Goal: Communication & Community: Answer question/provide support

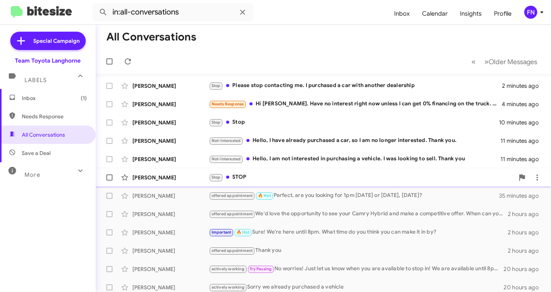
click at [163, 180] on div "[PERSON_NAME]" at bounding box center [170, 178] width 76 height 8
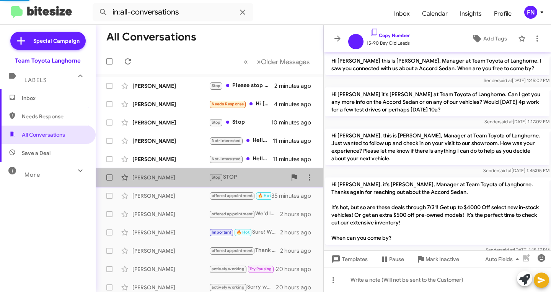
click at [168, 169] on span "[PERSON_NAME] Stop STOP 12 minutes ago" at bounding box center [209, 178] width 227 height 18
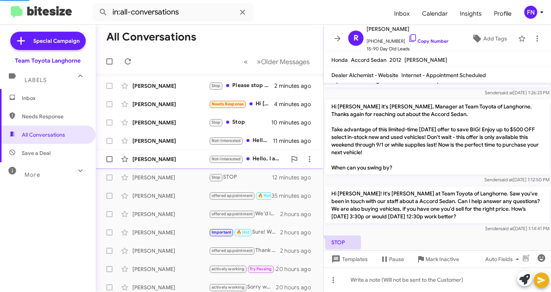
click at [167, 153] on div "[PERSON_NAME] Not-Interested Hello, I am not interested in purchasing a vehicle…" at bounding box center [209, 159] width 215 height 15
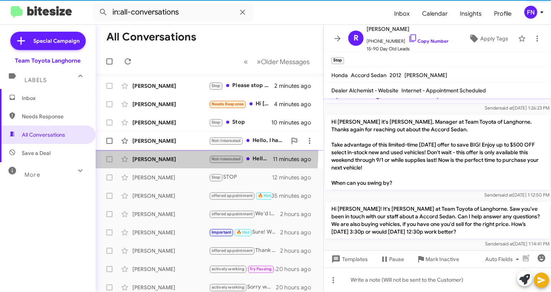
click at [166, 140] on div "[PERSON_NAME]" at bounding box center [170, 141] width 76 height 8
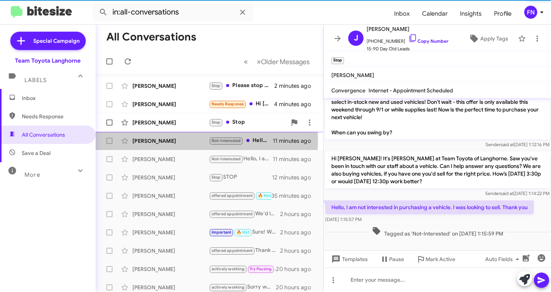
scroll to position [118, 0]
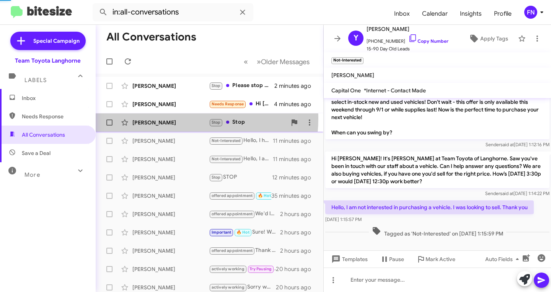
click at [162, 118] on div "[PERSON_NAME] Stop Stop 10 minutes ago" at bounding box center [209, 122] width 215 height 15
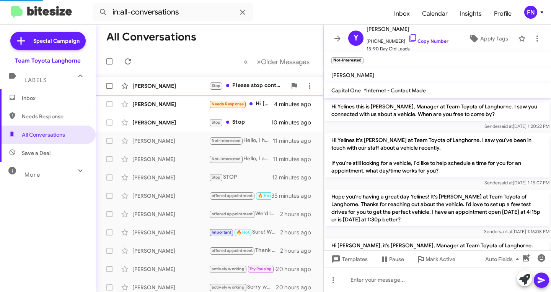
click at [162, 83] on div "[PERSON_NAME]" at bounding box center [170, 86] width 76 height 8
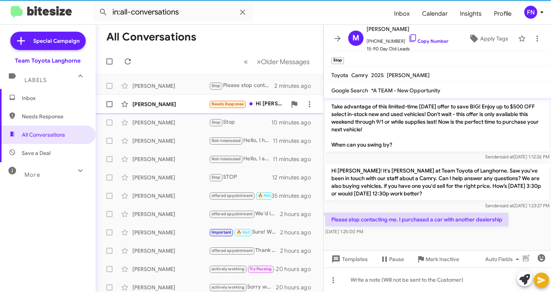
click at [158, 101] on div "[PERSON_NAME]" at bounding box center [170, 105] width 76 height 8
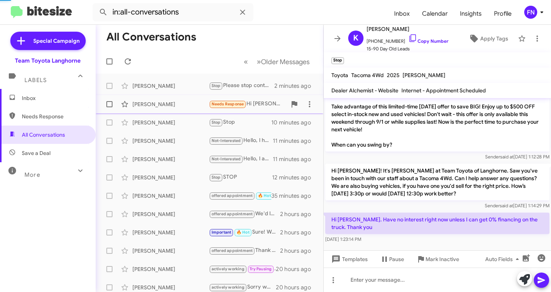
scroll to position [196, 0]
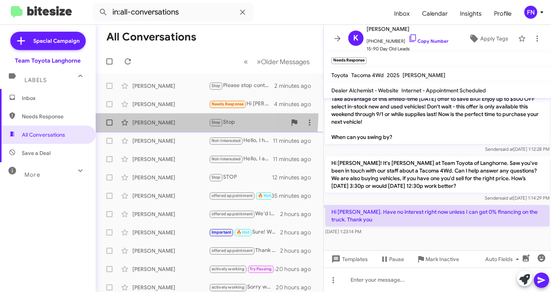
click at [151, 115] on div "[PERSON_NAME] Stop Stop 10 minutes ago" at bounding box center [209, 122] width 215 height 15
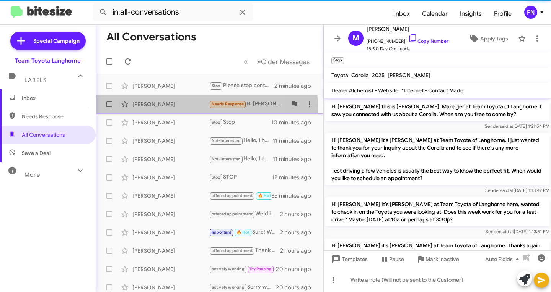
click at [155, 109] on div "[PERSON_NAME] Needs Response Hi [PERSON_NAME]. Have no interest right now unles…" at bounding box center [209, 104] width 215 height 15
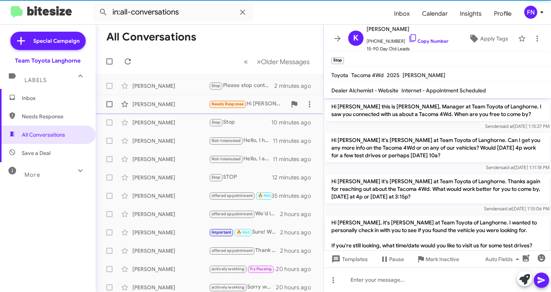
scroll to position [196, 0]
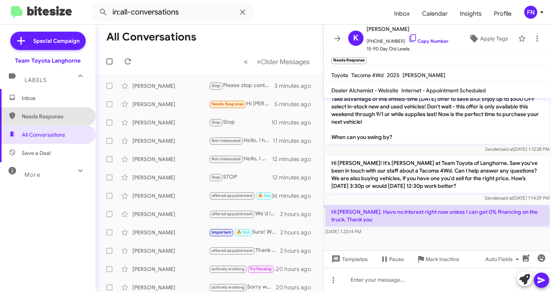
click at [63, 125] on span "Needs Response" at bounding box center [48, 116] width 96 height 18
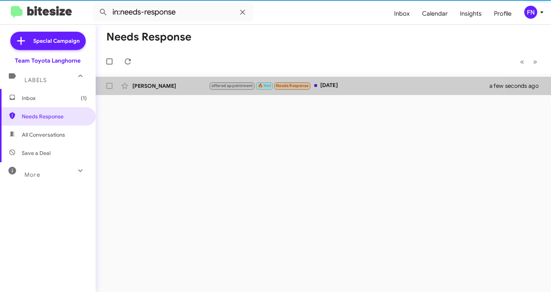
click at [189, 82] on div "[PERSON_NAME] offered appointment 🔥 Hot Needs Response [DATE] a few seconds ago" at bounding box center [323, 85] width 443 height 15
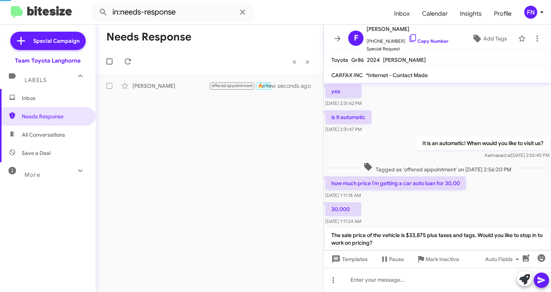
scroll to position [435, 0]
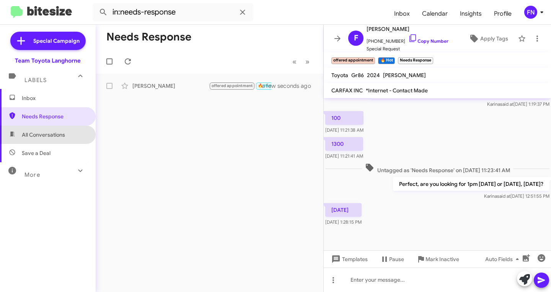
click at [67, 130] on span "All Conversations" at bounding box center [48, 135] width 96 height 18
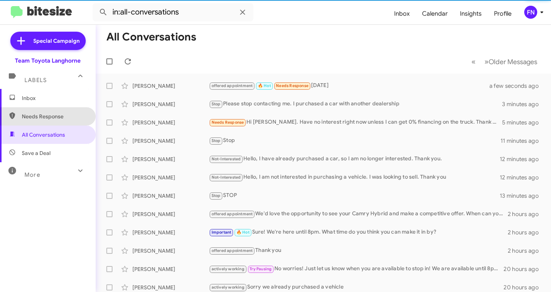
click at [65, 114] on span "Needs Response" at bounding box center [54, 117] width 65 height 8
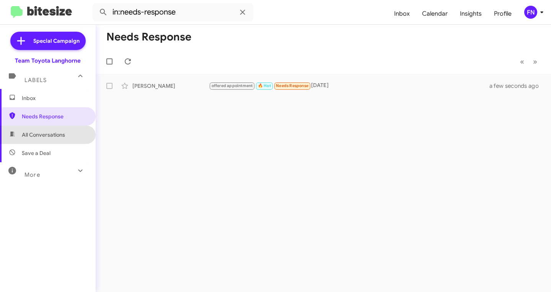
drag, startPoint x: 66, startPoint y: 138, endPoint x: 71, endPoint y: 135, distance: 6.4
click at [65, 138] on span "All Conversations" at bounding box center [48, 135] width 96 height 18
type input "in:all-conversations"
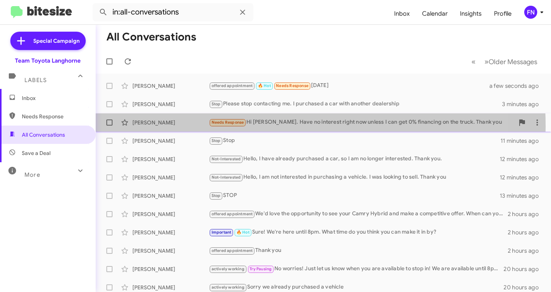
click at [185, 127] on div "[PERSON_NAME] Needs Response Hi [PERSON_NAME]. Have no interest right now unles…" at bounding box center [323, 122] width 443 height 15
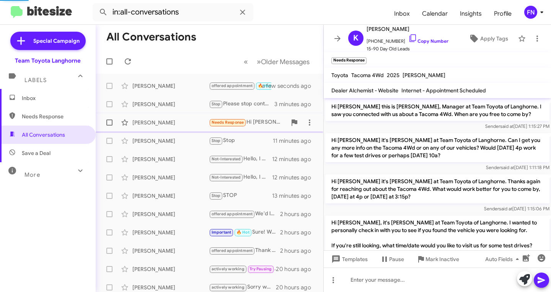
scroll to position [180, 0]
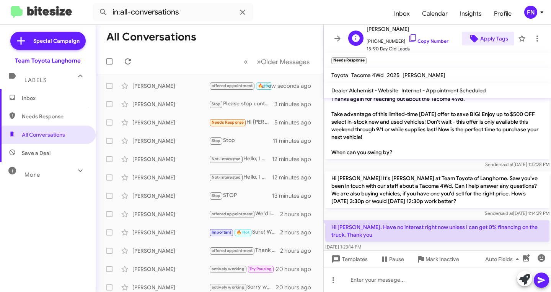
click at [499, 38] on span "Apply Tags" at bounding box center [494, 39] width 28 height 14
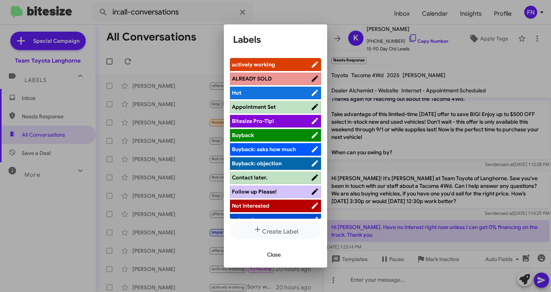
click at [422, 260] on div at bounding box center [275, 146] width 551 height 292
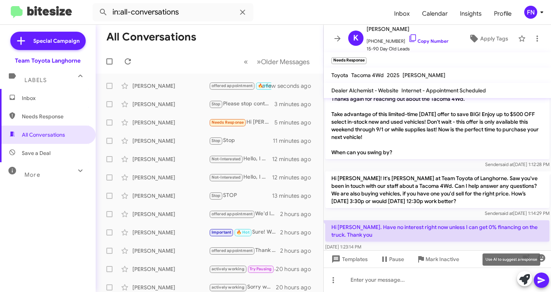
click at [523, 279] on icon at bounding box center [524, 279] width 11 height 11
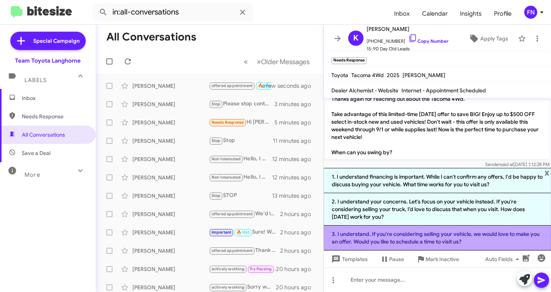
click at [400, 237] on li "3. I understand. If you're considering selling your vehicle, we would love to m…" at bounding box center [436, 238] width 227 height 25
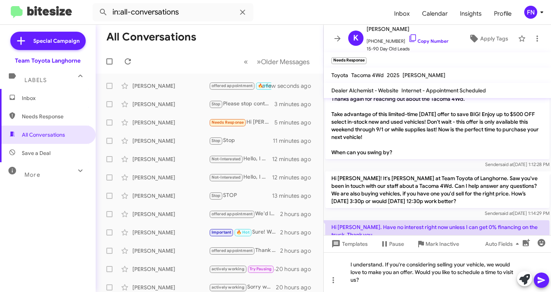
click at [542, 278] on icon at bounding box center [540, 280] width 9 height 9
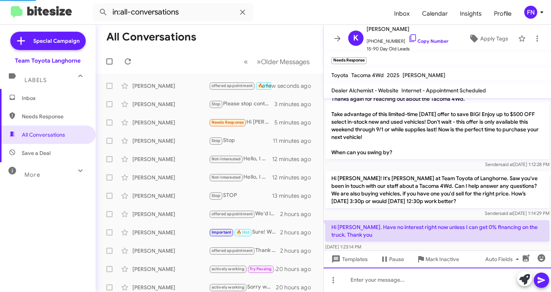
scroll to position [0, 0]
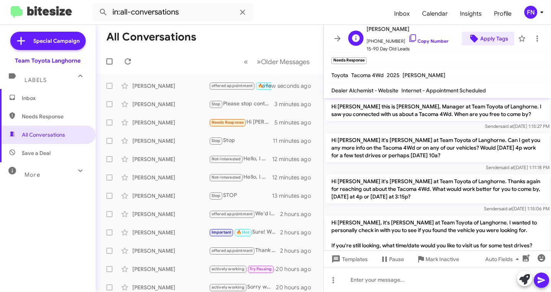
click at [484, 36] on span "Apply Tags" at bounding box center [494, 39] width 28 height 14
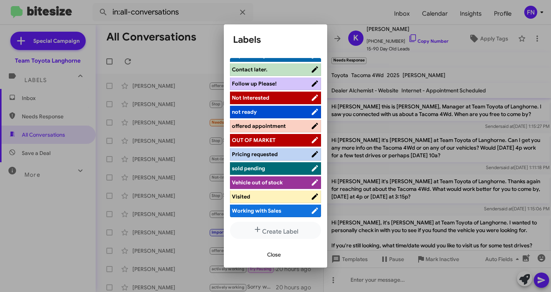
click at [276, 123] on span "offered appointment" at bounding box center [259, 126] width 54 height 7
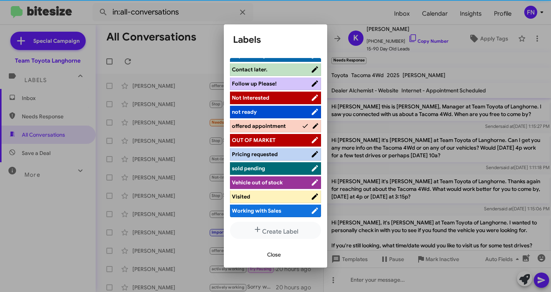
scroll to position [108, 0]
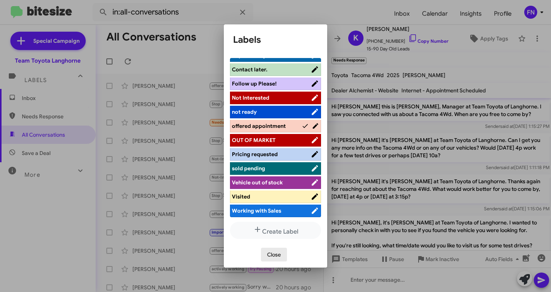
click at [276, 257] on span "Close" at bounding box center [274, 255] width 14 height 14
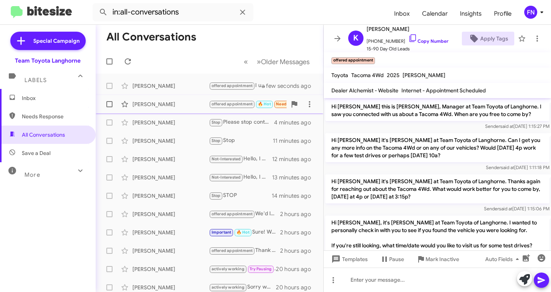
click at [193, 99] on div "[PERSON_NAME] offered appointment 🔥 Hot Needs Response [DATE] a few seconds ago" at bounding box center [209, 104] width 215 height 15
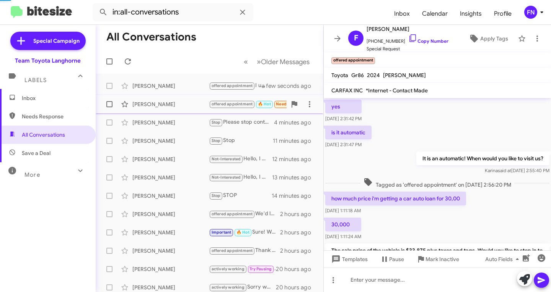
scroll to position [451, 0]
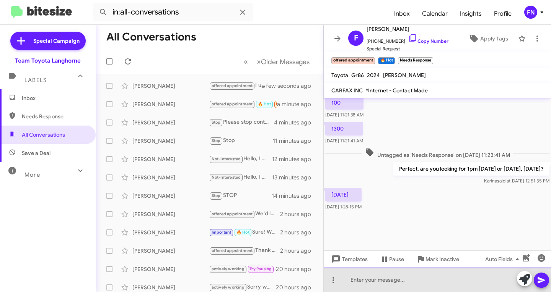
click at [446, 288] on div at bounding box center [436, 280] width 227 height 24
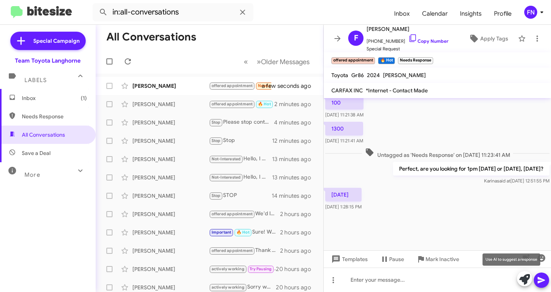
click at [529, 280] on icon at bounding box center [524, 279] width 11 height 11
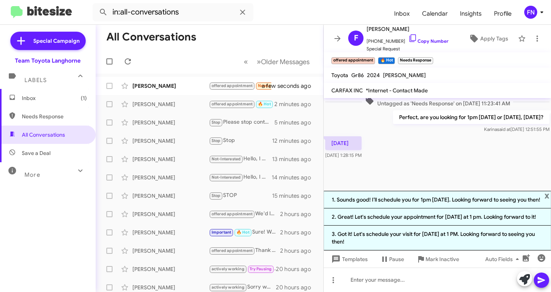
scroll to position [518, 0]
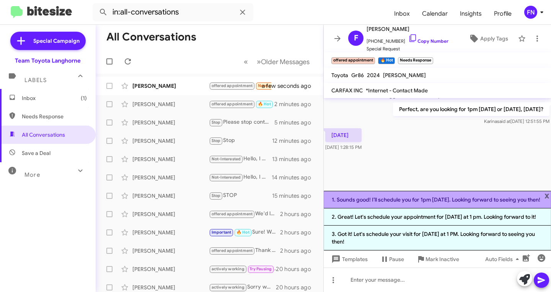
click at [456, 198] on li "1. Sounds good! I’ll schedule you for 1pm [DATE]. Looking forward to seeing you…" at bounding box center [436, 200] width 227 height 18
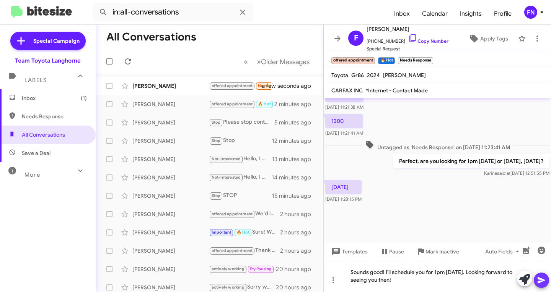
click at [534, 281] on button at bounding box center [540, 280] width 15 height 15
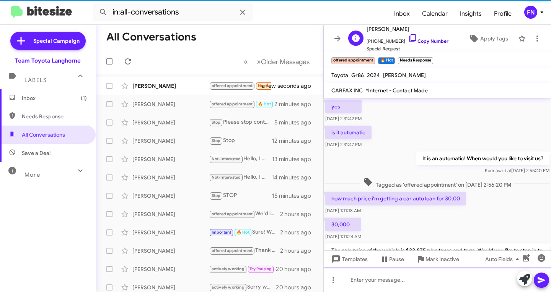
scroll to position [38, 0]
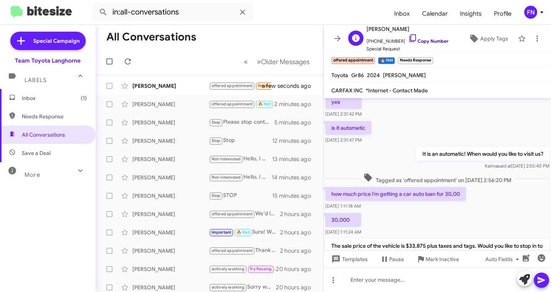
click at [422, 39] on link "Copy Number" at bounding box center [428, 41] width 40 height 6
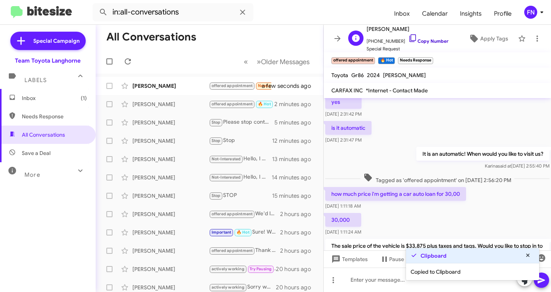
click at [422, 39] on link "Copy Number" at bounding box center [428, 41] width 40 height 6
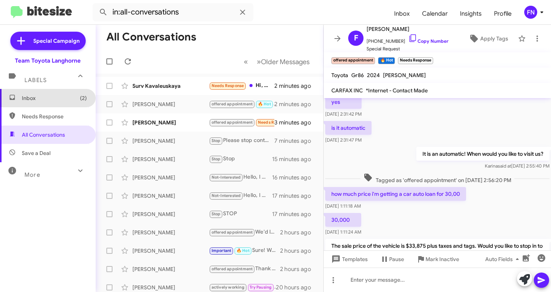
click at [51, 101] on span "Inbox (2)" at bounding box center [54, 98] width 65 height 8
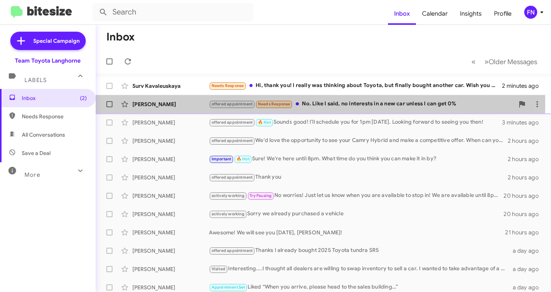
click at [161, 103] on div "[PERSON_NAME]" at bounding box center [170, 105] width 76 height 8
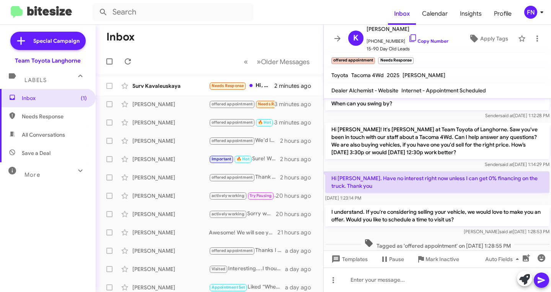
scroll to position [275, 0]
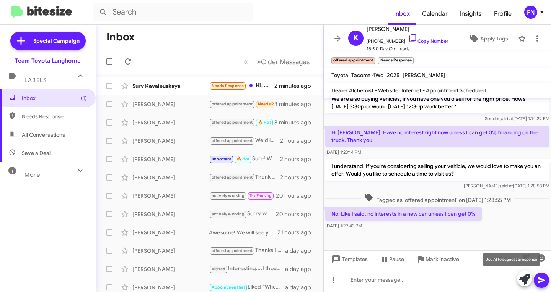
click at [518, 276] on button at bounding box center [523, 278] width 15 height 15
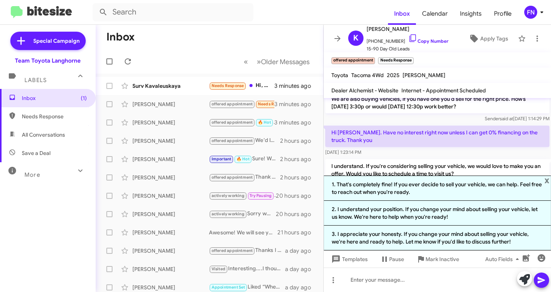
click at [451, 133] on p "Hi [PERSON_NAME]. Have no interest right now unless I can get 0% financing on t…" at bounding box center [437, 136] width 224 height 21
click at [413, 55] on span "×" at bounding box center [412, 56] width 6 height 9
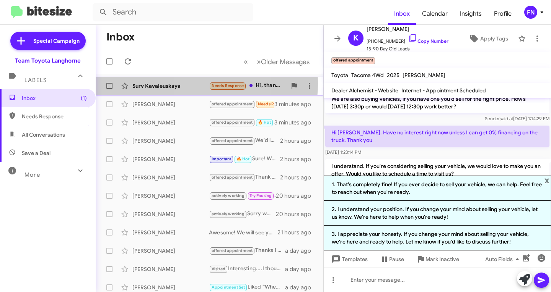
click at [197, 84] on div "Surv Kavaleuskaya" at bounding box center [170, 86] width 76 height 8
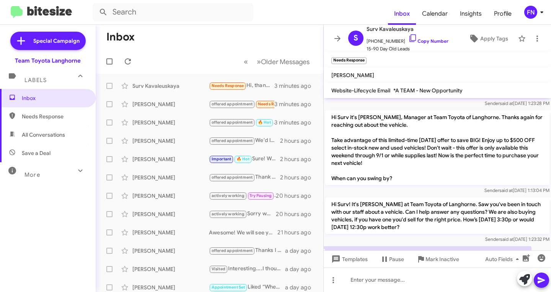
scroll to position [585, 0]
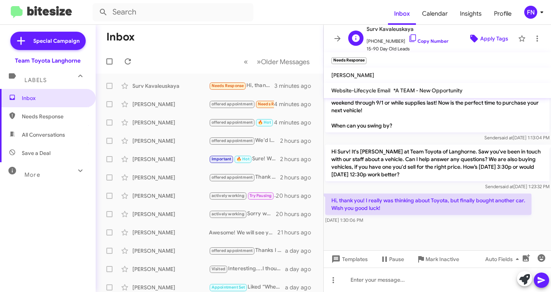
click at [492, 41] on span "Apply Tags" at bounding box center [494, 39] width 28 height 14
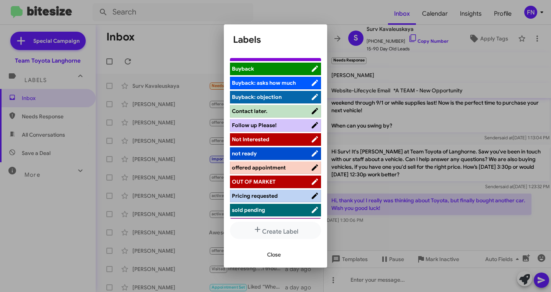
scroll to position [108, 0]
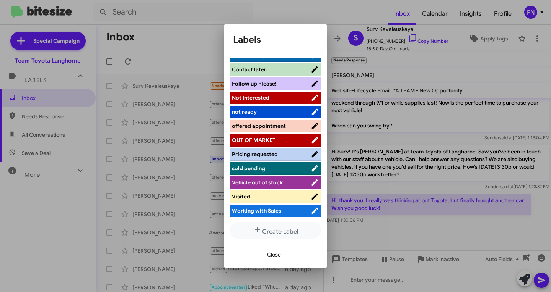
click at [287, 89] on li "Follow up Please!" at bounding box center [275, 84] width 91 height 13
click at [288, 94] on span "Not Interested" at bounding box center [271, 98] width 79 height 8
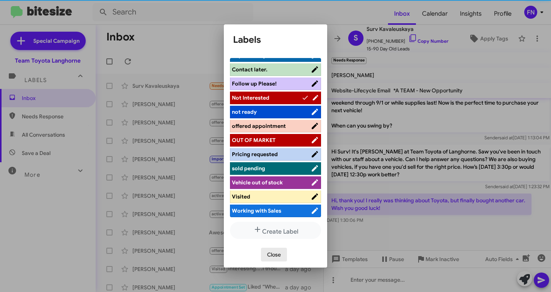
click at [275, 254] on span "Close" at bounding box center [274, 255] width 14 height 14
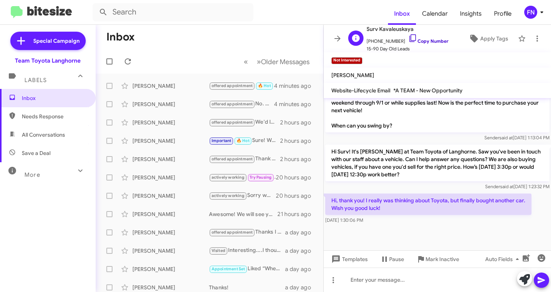
click at [408, 43] on link "Copy Number" at bounding box center [428, 41] width 40 height 6
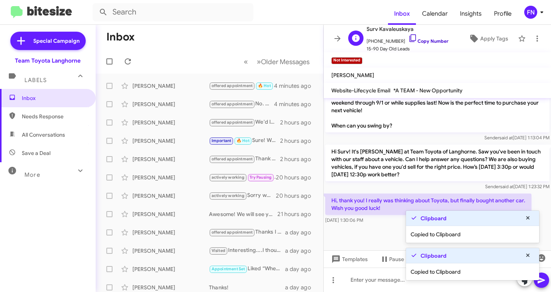
click at [408, 43] on link "Copy Number" at bounding box center [428, 41] width 40 height 6
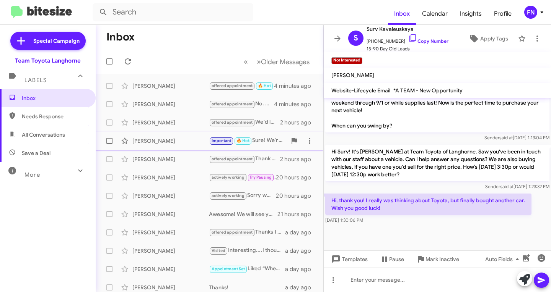
click at [174, 139] on div "[PERSON_NAME]" at bounding box center [170, 141] width 76 height 8
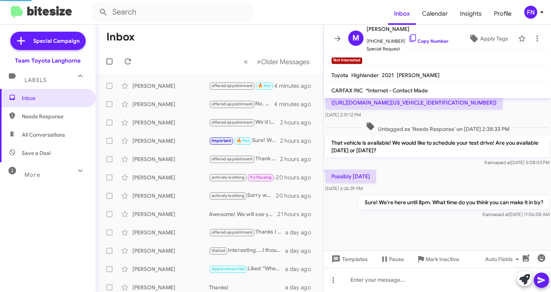
scroll to position [435, 0]
click at [374, 58] on span "×" at bounding box center [373, 56] width 6 height 9
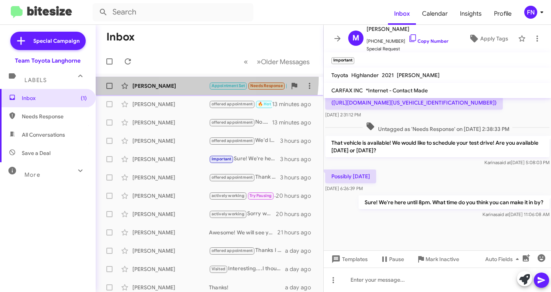
click at [190, 78] on span "[PERSON_NAME] Appointment Set Needs Response 🔥 Hot Hey am I able to come in [DA…" at bounding box center [209, 86] width 227 height 18
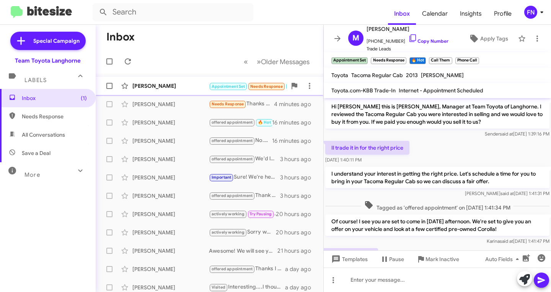
click at [159, 88] on div "[PERSON_NAME]" at bounding box center [170, 86] width 76 height 8
click at [404, 58] on span "×" at bounding box center [405, 56] width 6 height 9
click at [408, 58] on small "Call Them" at bounding box center [401, 60] width 23 height 7
click at [440, 55] on span "×" at bounding box center [439, 56] width 6 height 9
click at [415, 58] on span "×" at bounding box center [412, 56] width 6 height 9
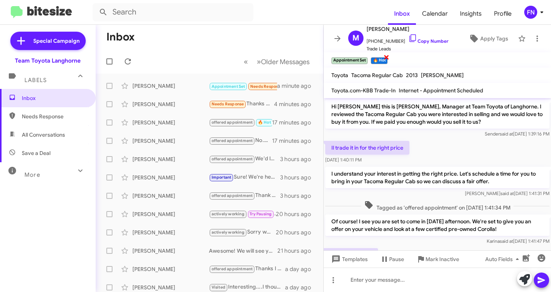
click at [388, 59] on span "×" at bounding box center [386, 56] width 6 height 9
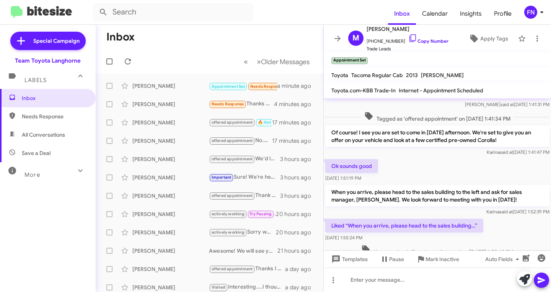
scroll to position [189, 0]
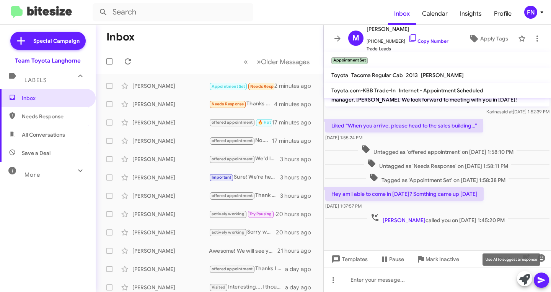
click at [521, 276] on icon at bounding box center [524, 279] width 11 height 11
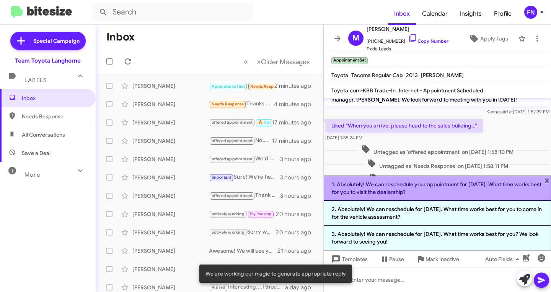
click at [451, 193] on li "1. Absolutely! We can reschedule your appointment for [DATE]. What time works b…" at bounding box center [436, 188] width 227 height 25
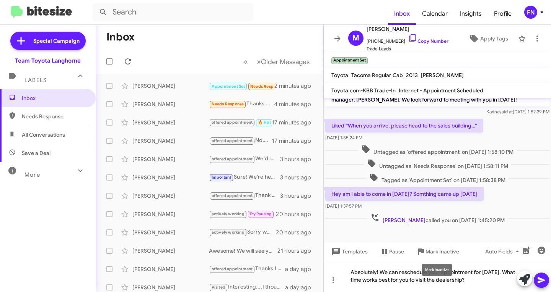
click at [440, 274] on div "Mark Inactive" at bounding box center [437, 270] width 30 height 12
click at [418, 283] on div "Absolutely! We can reschedule your appointment for [DATE]. What time works best…" at bounding box center [436, 276] width 227 height 32
click at [416, 271] on div "Absolutely! We can reschedule your appointment for [DATE]. What time works best…" at bounding box center [436, 276] width 227 height 32
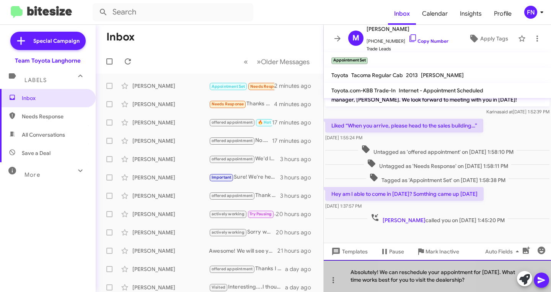
click at [416, 271] on div "Absolutely! We can reschedule your appointment for [DATE]. What time works best…" at bounding box center [436, 276] width 227 height 32
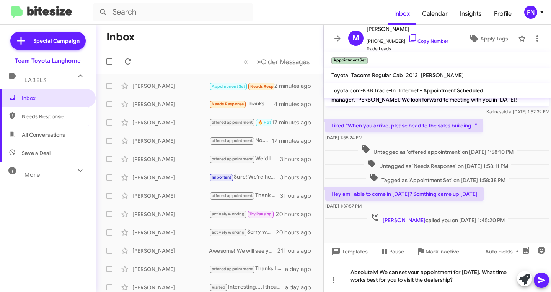
click at [541, 280] on icon at bounding box center [540, 281] width 7 height 6
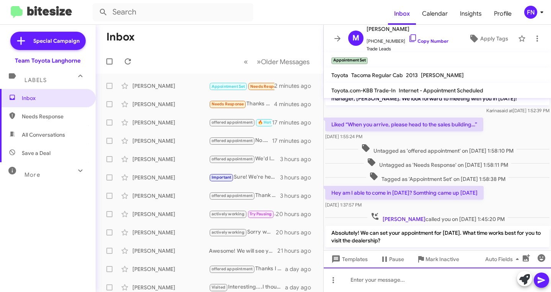
scroll to position [225, 0]
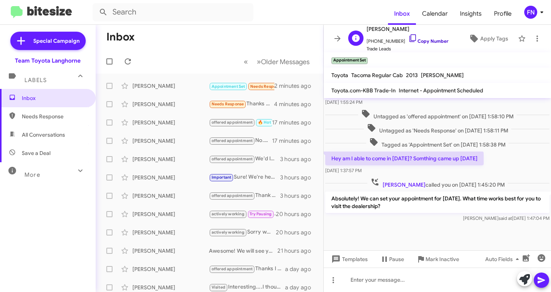
click at [416, 43] on link "Copy Number" at bounding box center [428, 41] width 40 height 6
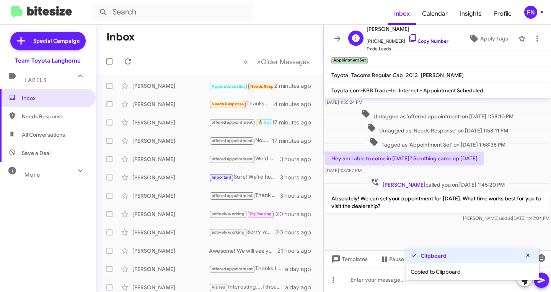
click at [416, 44] on link "Copy Number" at bounding box center [428, 41] width 40 height 6
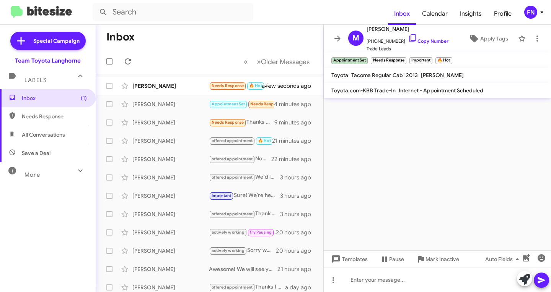
scroll to position [0, 0]
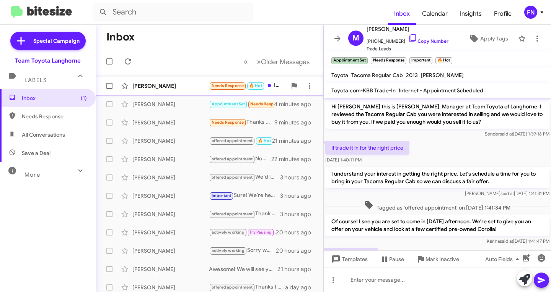
click at [174, 83] on div "[PERSON_NAME]" at bounding box center [170, 86] width 76 height 8
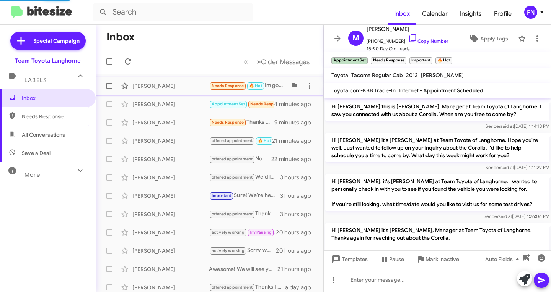
scroll to position [145, 0]
